Goal: Task Accomplishment & Management: Manage account settings

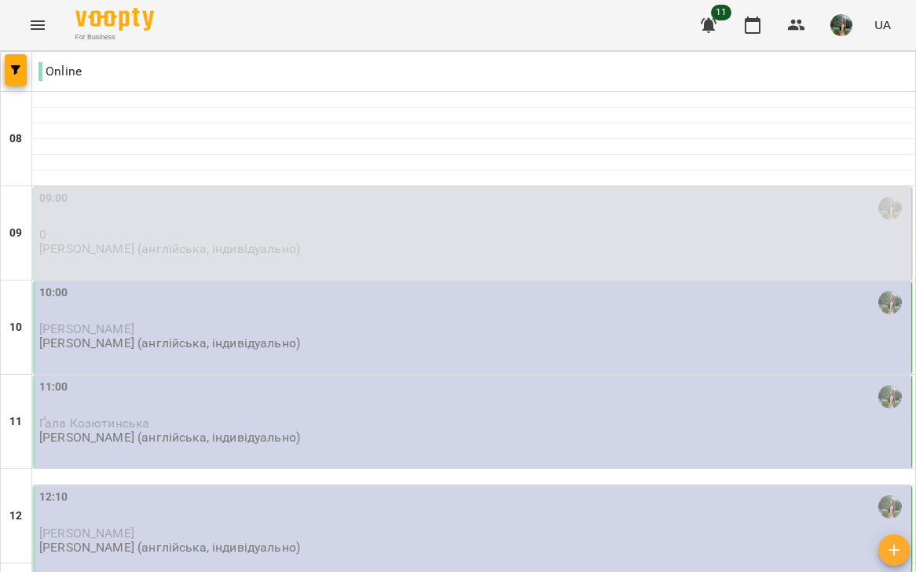
click at [131, 331] on span "[PERSON_NAME]" at bounding box center [86, 328] width 95 height 15
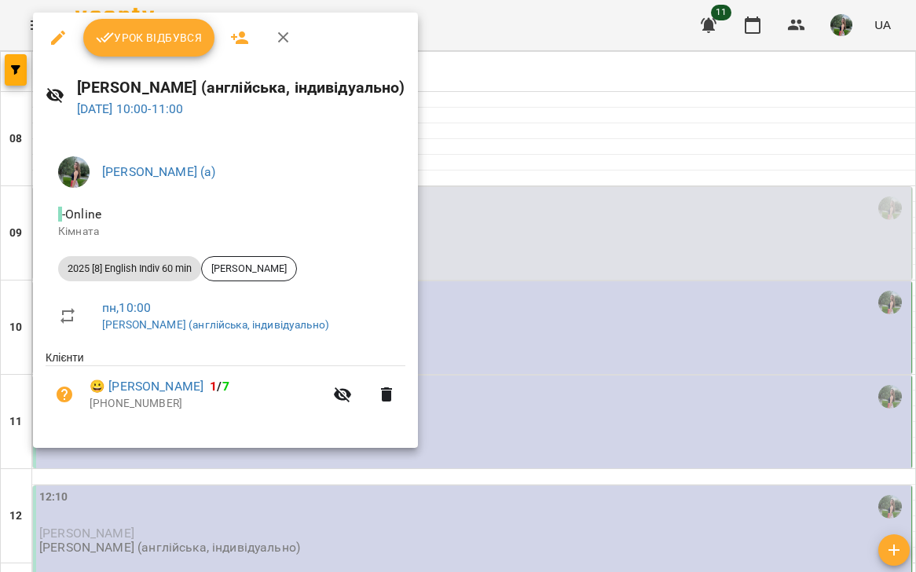
click at [183, 40] on span "Урок відбувся" at bounding box center [149, 37] width 107 height 19
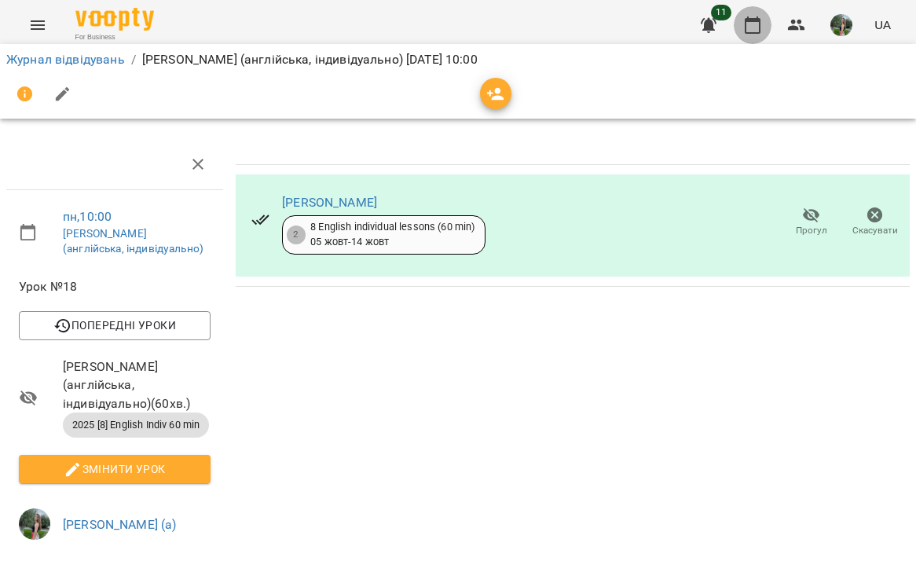
click at [755, 28] on icon "button" at bounding box center [753, 25] width 19 height 19
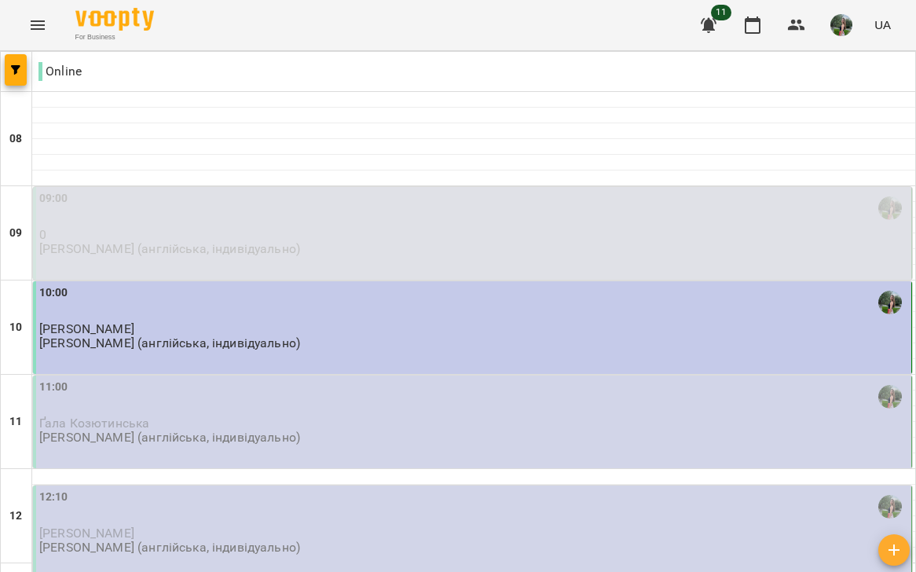
click at [222, 406] on div "11:00" at bounding box center [473, 397] width 869 height 36
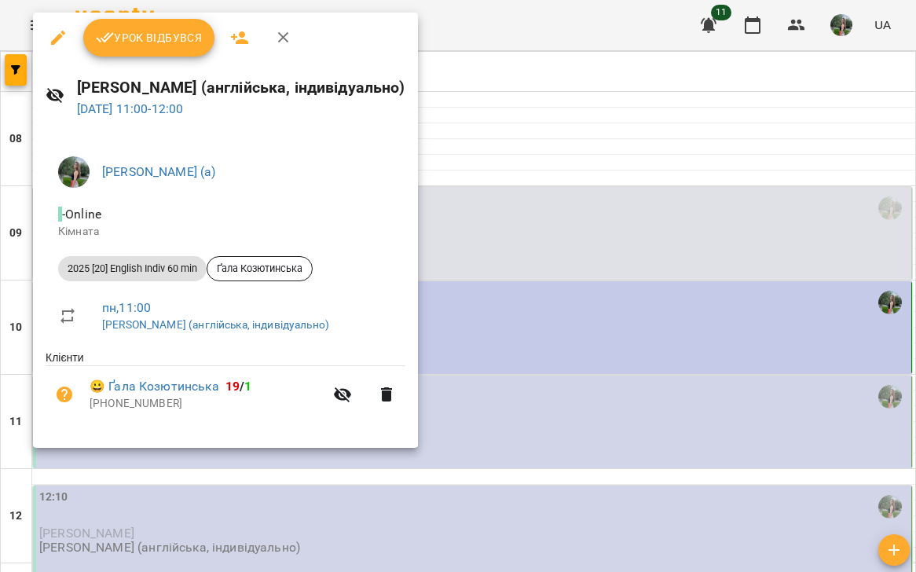
click at [149, 53] on button "Урок відбувся" at bounding box center [149, 38] width 132 height 38
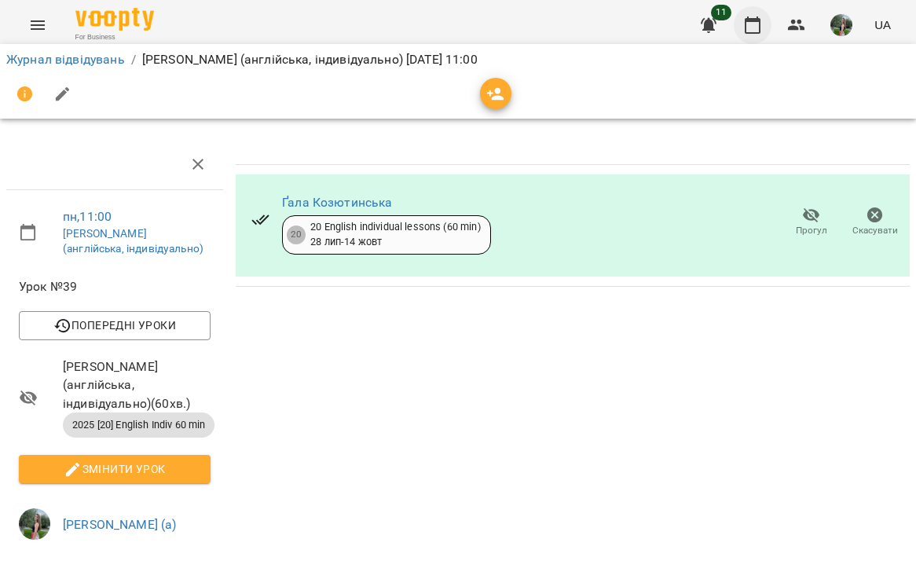
click at [740, 24] on button "button" at bounding box center [753, 25] width 38 height 38
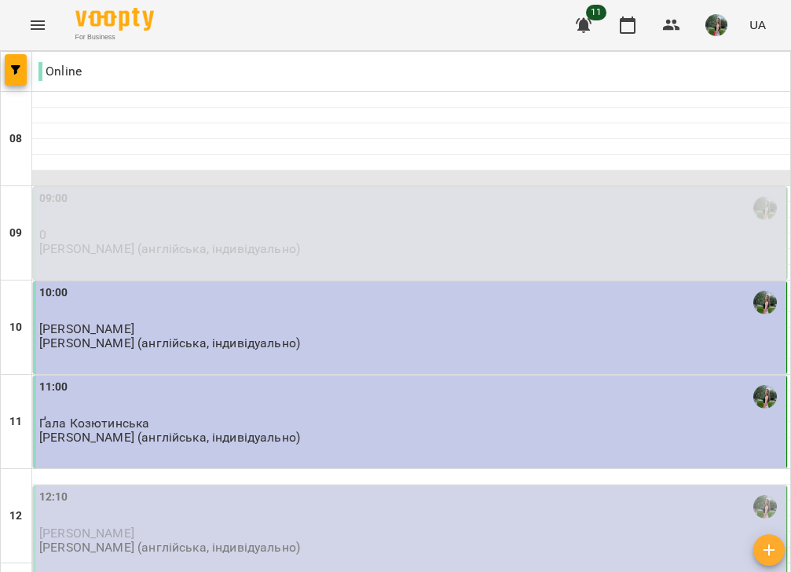
scroll to position [298, 0]
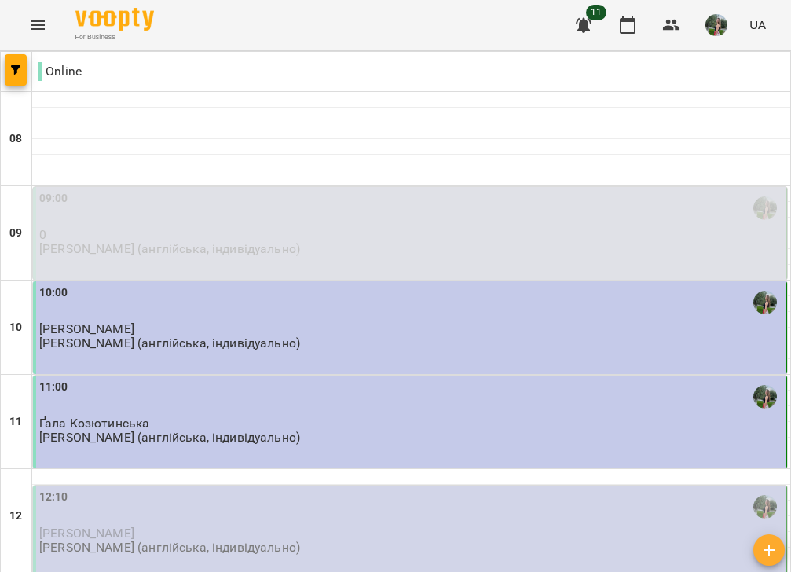
click at [156, 527] on p "[PERSON_NAME]" at bounding box center [411, 533] width 744 height 13
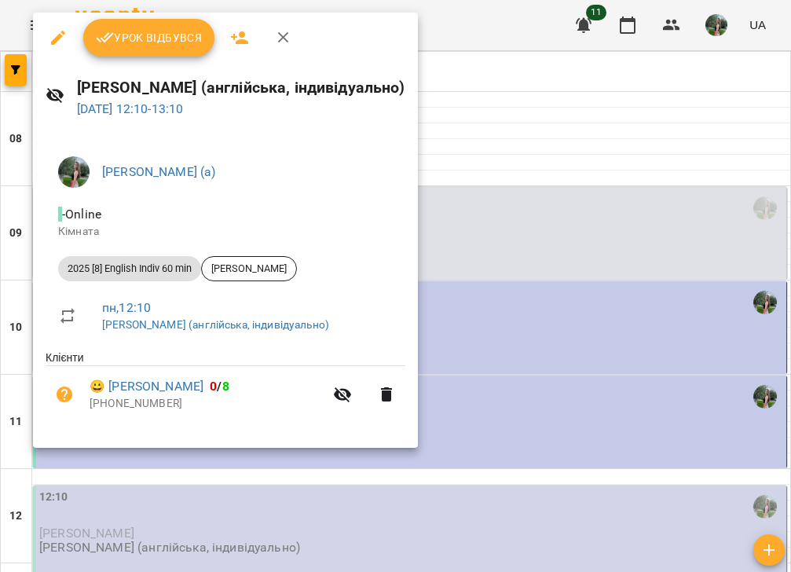
click at [131, 31] on span "Урок відбувся" at bounding box center [149, 37] width 107 height 19
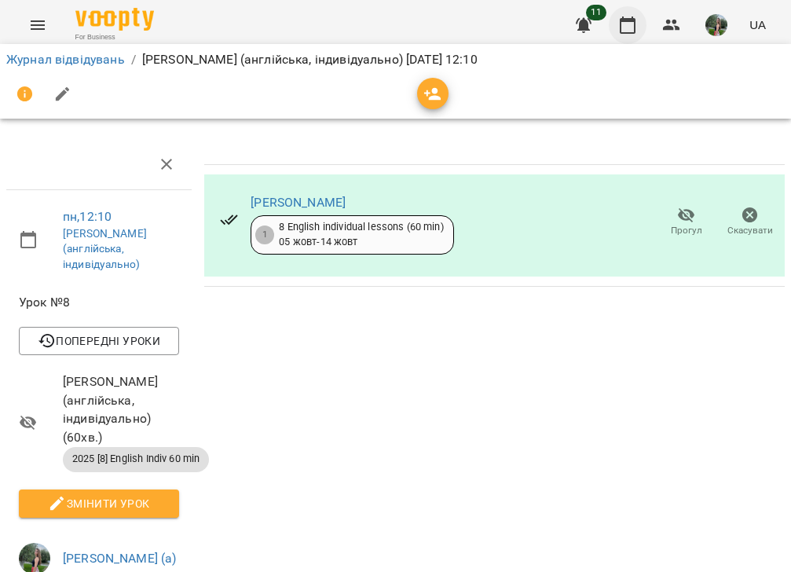
click at [636, 22] on icon "button" at bounding box center [628, 25] width 16 height 17
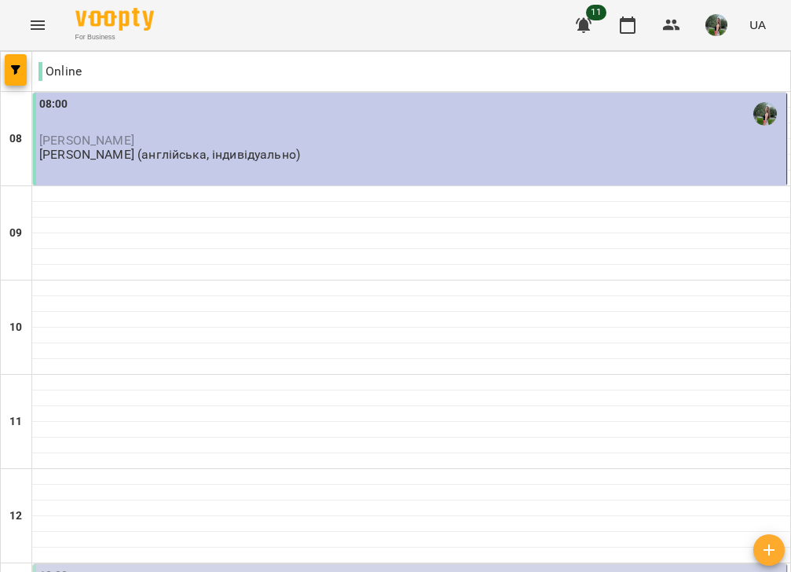
scroll to position [600, 0]
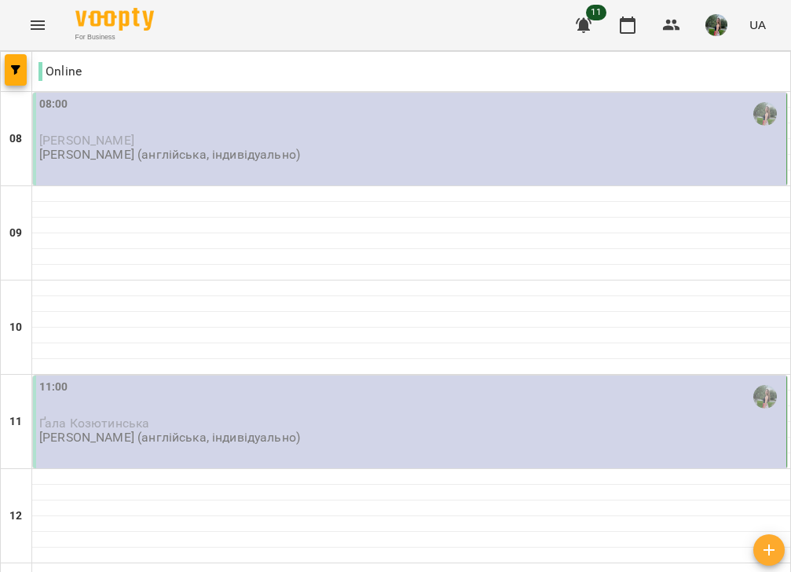
scroll to position [556, 0]
